Goal: Navigation & Orientation: Find specific page/section

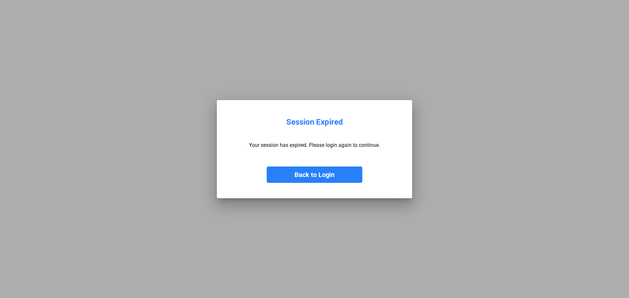
click at [344, 173] on button "Back to Login" at bounding box center [315, 175] width 96 height 16
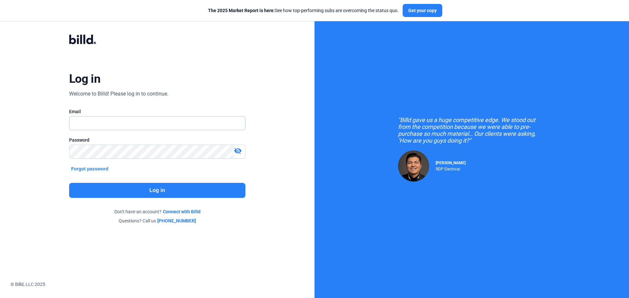
type input "[EMAIL_ADDRESS][DOMAIN_NAME]"
click at [150, 192] on button "Log in" at bounding box center [157, 190] width 176 height 15
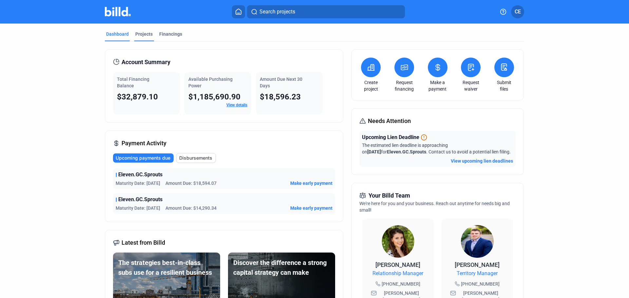
click at [141, 34] on div "Projects" at bounding box center [143, 34] width 17 height 7
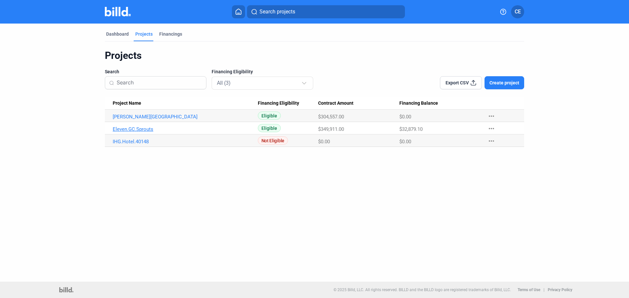
click at [138, 129] on link "Eleven.GC.Sprouts" at bounding box center [185, 129] width 145 height 6
